Goal: Transaction & Acquisition: Subscribe to service/newsletter

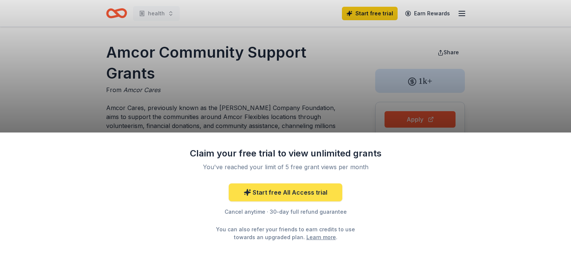
click at [272, 193] on link "Start free All Access trial" at bounding box center [286, 192] width 114 height 18
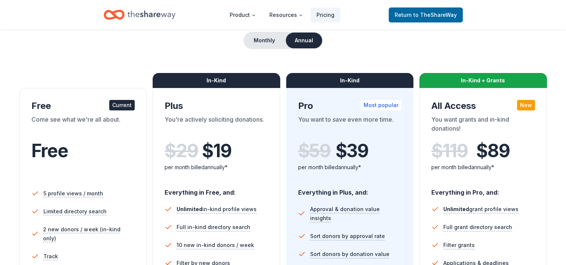
scroll to position [75, 0]
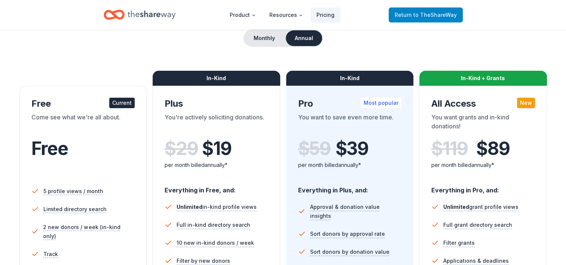
click at [423, 15] on span "to TheShareWay" at bounding box center [434, 15] width 43 height 6
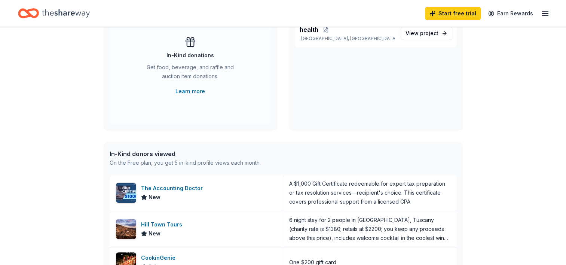
scroll to position [224, 0]
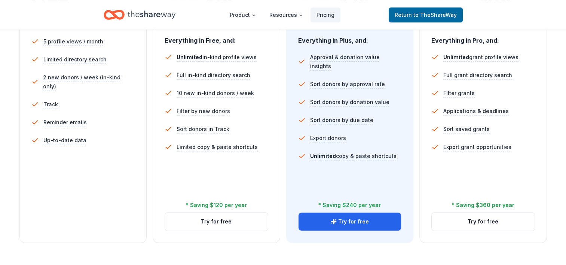
scroll to position [75, 0]
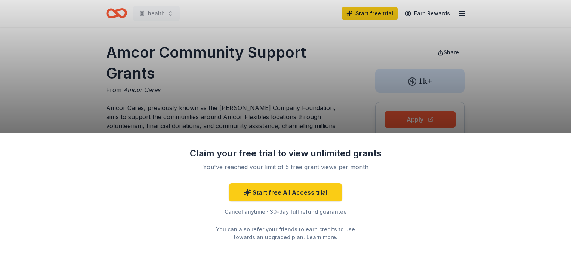
click at [334, 62] on div "Claim your free trial to view unlimited grants You've reached your limit of 5 f…" at bounding box center [285, 132] width 571 height 265
drag, startPoint x: 414, startPoint y: 121, endPoint x: 412, endPoint y: 115, distance: 6.6
click at [413, 120] on div "Claim your free trial to view unlimited grants You've reached your limit of 5 f…" at bounding box center [285, 132] width 571 height 265
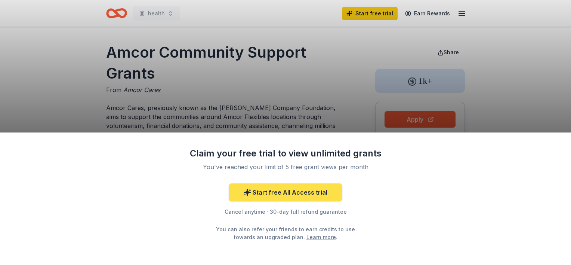
click at [288, 193] on link "Start free All Access trial" at bounding box center [286, 192] width 114 height 18
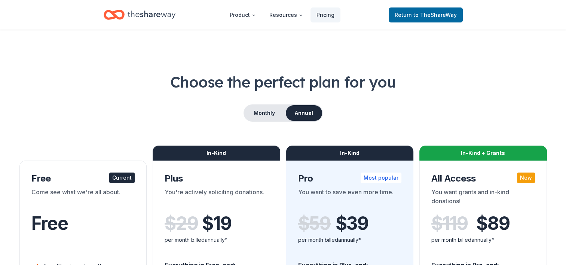
click at [118, 178] on div "Current" at bounding box center [121, 177] width 25 height 10
click at [422, 15] on span "to TheShareWay" at bounding box center [434, 15] width 43 height 6
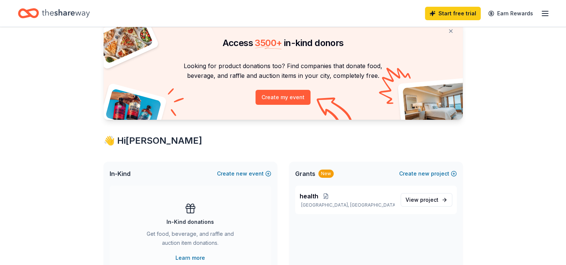
scroll to position [112, 0]
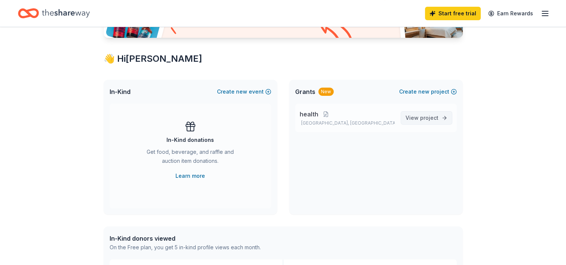
click at [424, 118] on span "project" at bounding box center [429, 117] width 18 height 6
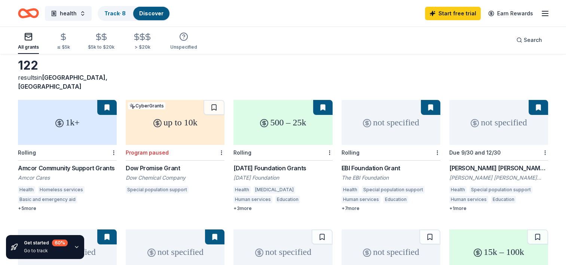
scroll to position [75, 0]
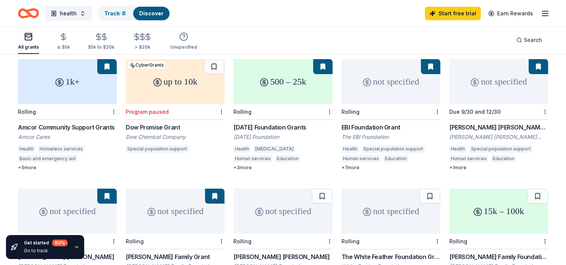
click at [537, 59] on button at bounding box center [537, 66] width 19 height 15
click at [492, 81] on div "not specified" at bounding box center [498, 81] width 99 height 45
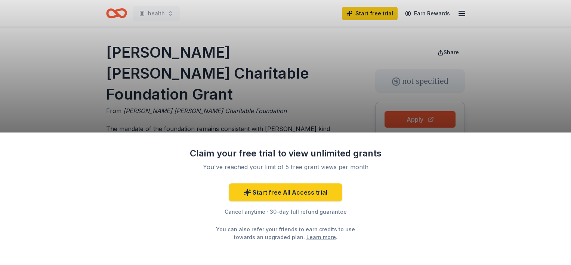
click at [348, 45] on div "Claim your free trial to view unlimited grants You've reached your limit of 5 f…" at bounding box center [285, 132] width 571 height 265
click at [371, 13] on div "Claim your free trial to view unlimited grants You've reached your limit of 5 f…" at bounding box center [285, 132] width 571 height 265
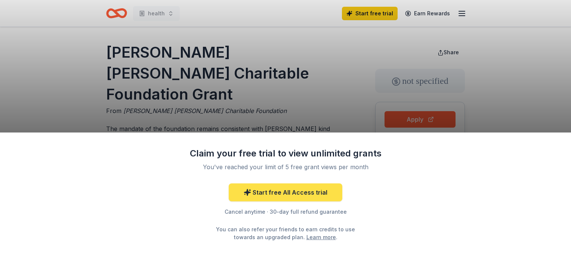
click at [293, 191] on link "Start free All Access trial" at bounding box center [286, 192] width 114 height 18
